Goal: Information Seeking & Learning: Understand process/instructions

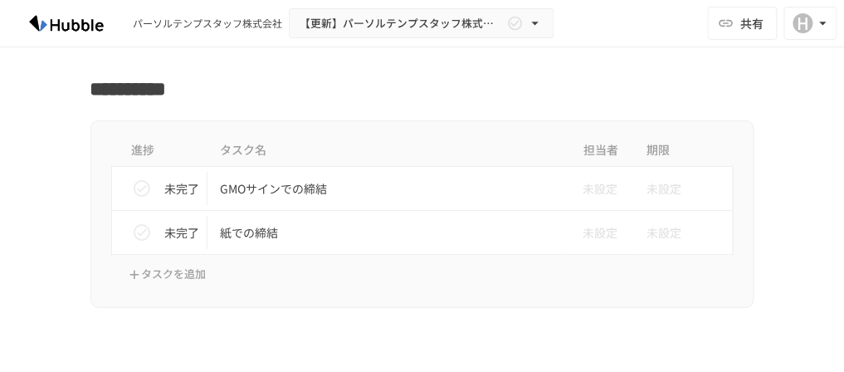
scroll to position [2590, 0]
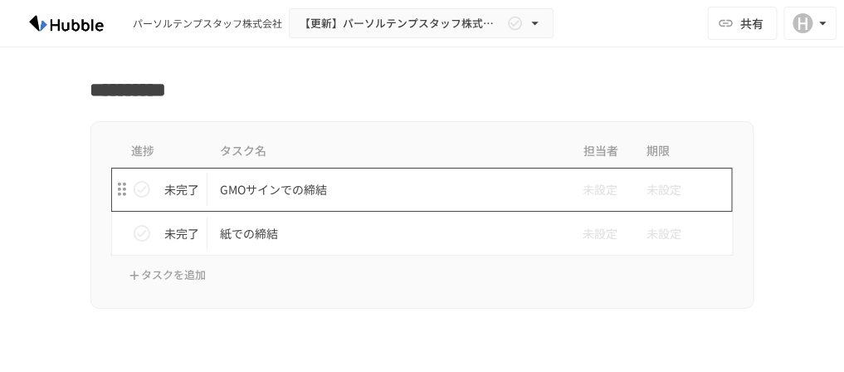
click at [280, 182] on p "GMOサインでの締結" at bounding box center [388, 189] width 334 height 21
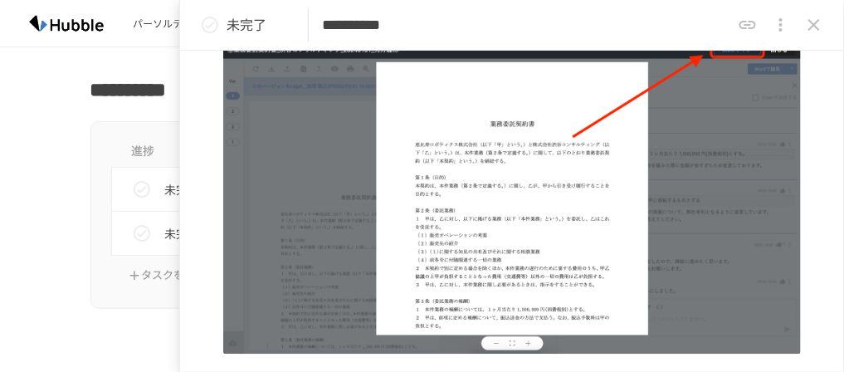
scroll to position [824, 0]
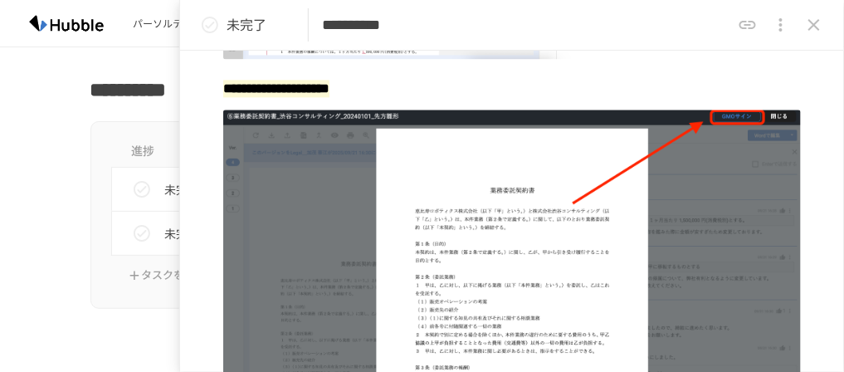
drag, startPoint x: 712, startPoint y: 22, endPoint x: 717, endPoint y: 10, distance: 12.6
click at [717, 11] on input "**********" at bounding box center [526, 25] width 409 height 29
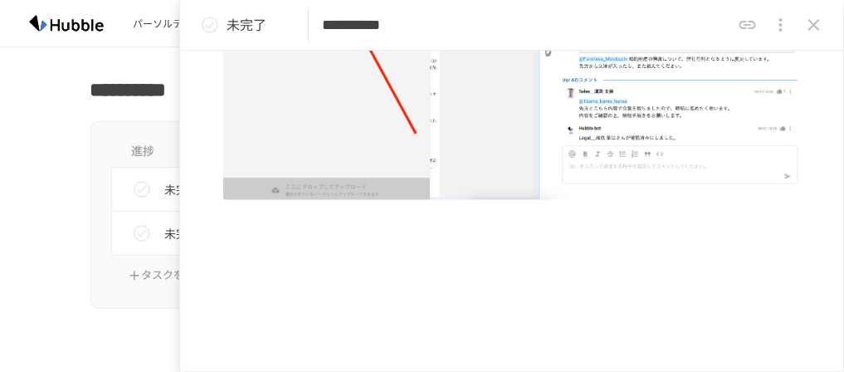
scroll to position [3241, 0]
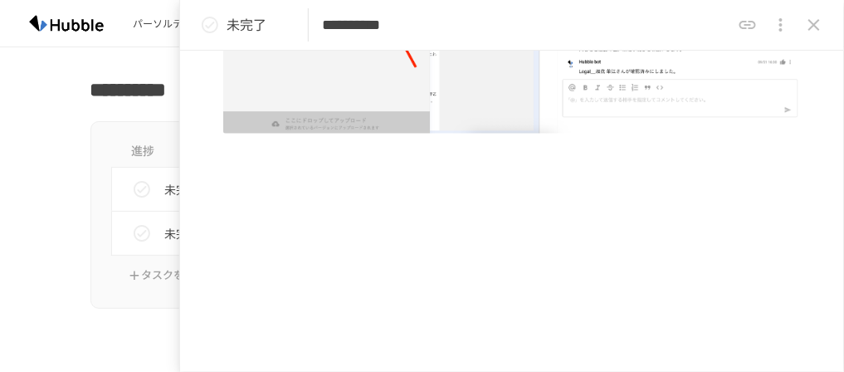
click at [61, 183] on div "進捗 タスク名 担当者 期限 未完了 GMOサインでの締結 未設定 未設定 未完了 紙での締結 未設定 未設定 タスクを追加" at bounding box center [422, 215] width 844 height 188
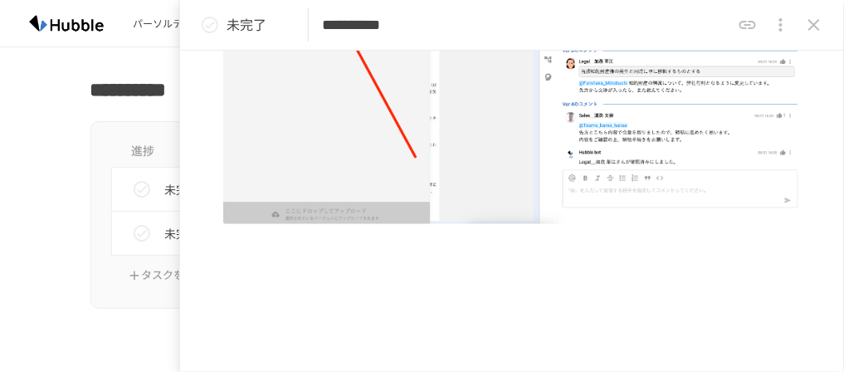
scroll to position [2909, 0]
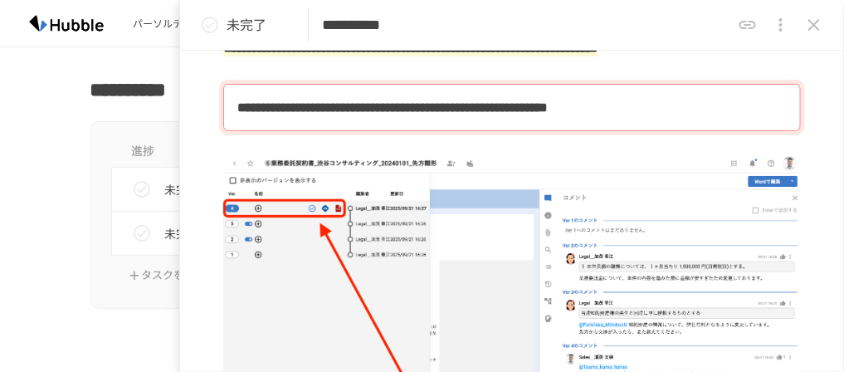
click at [820, 22] on icon "close drawer" at bounding box center [814, 25] width 20 height 20
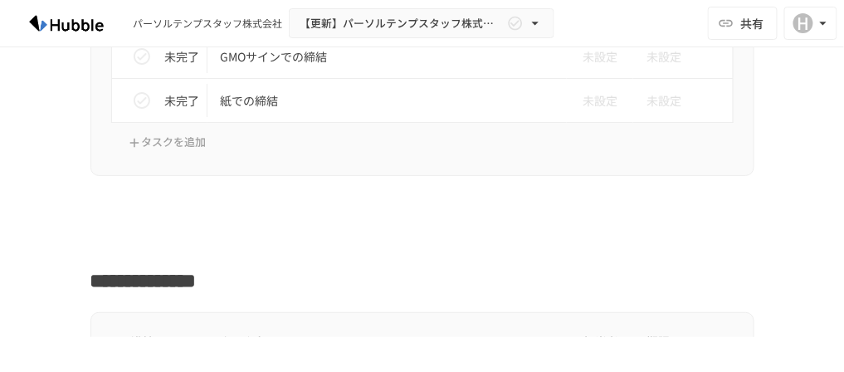
scroll to position [2856, 0]
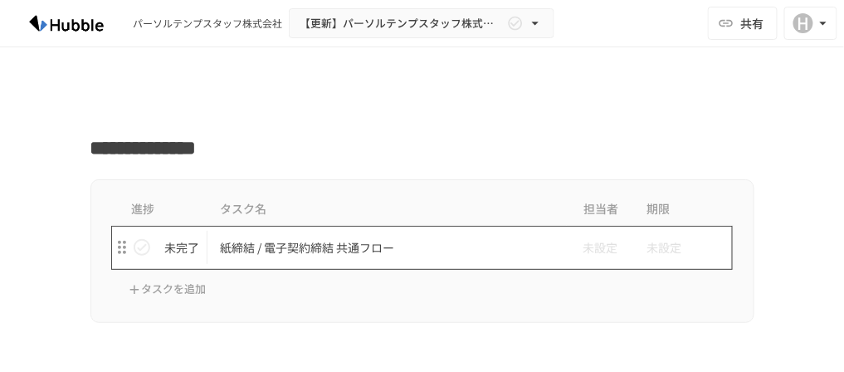
click at [268, 237] on p "紙締結 / 電子契約締結 共通フロー" at bounding box center [388, 247] width 334 height 21
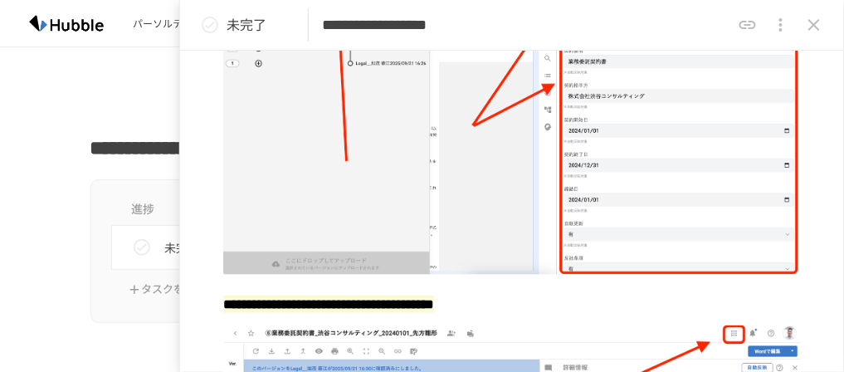
scroll to position [2856, 0]
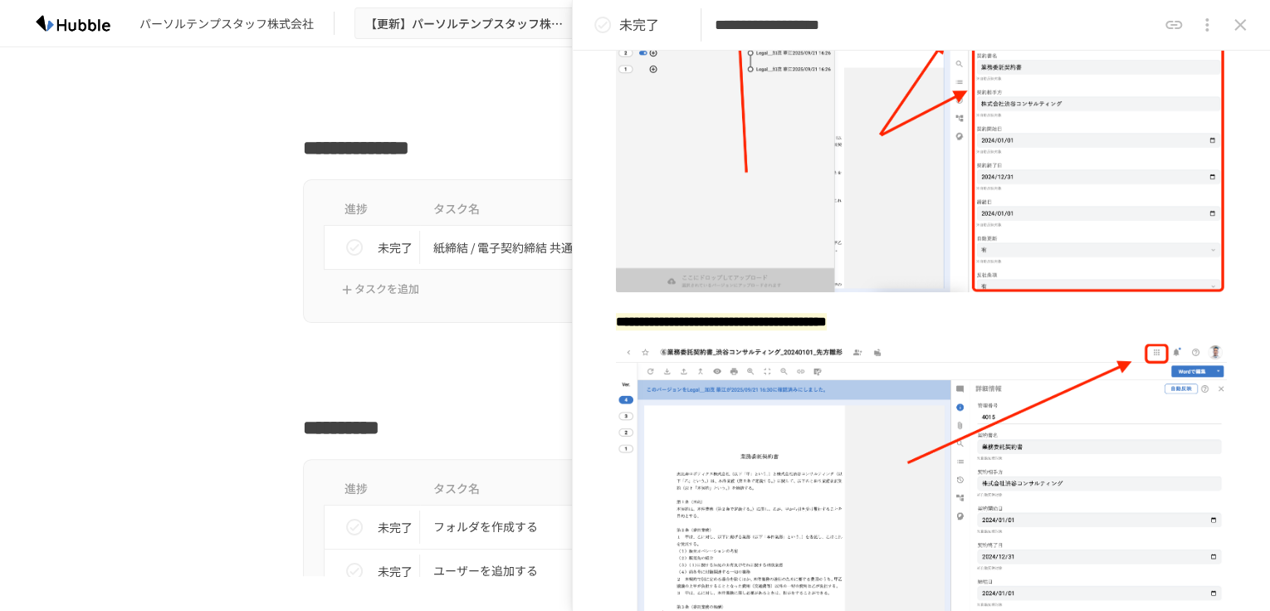
click at [232, 0] on html "**********" at bounding box center [635, 288] width 1270 height 576
